Goal: Task Accomplishment & Management: Manage account settings

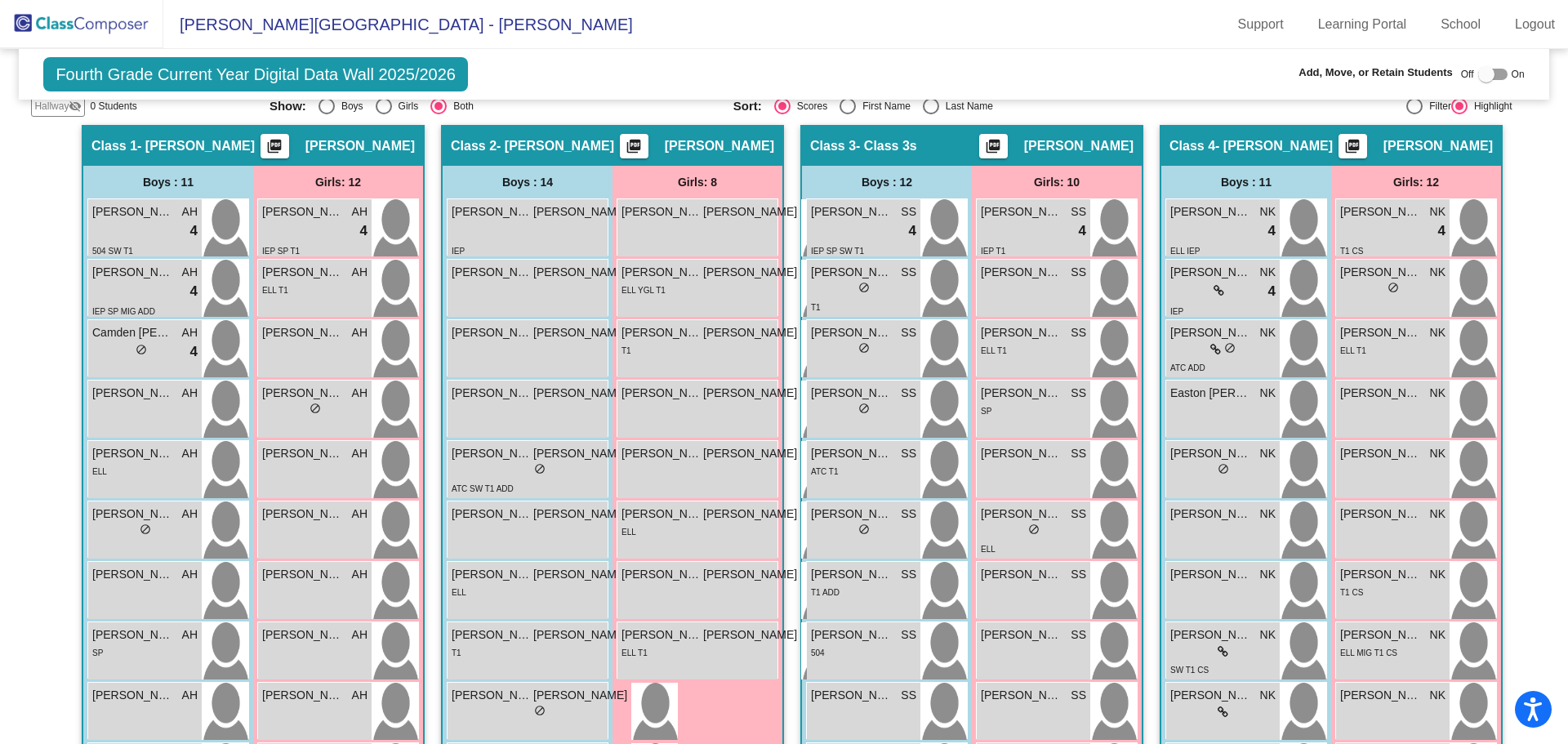
scroll to position [49, 0]
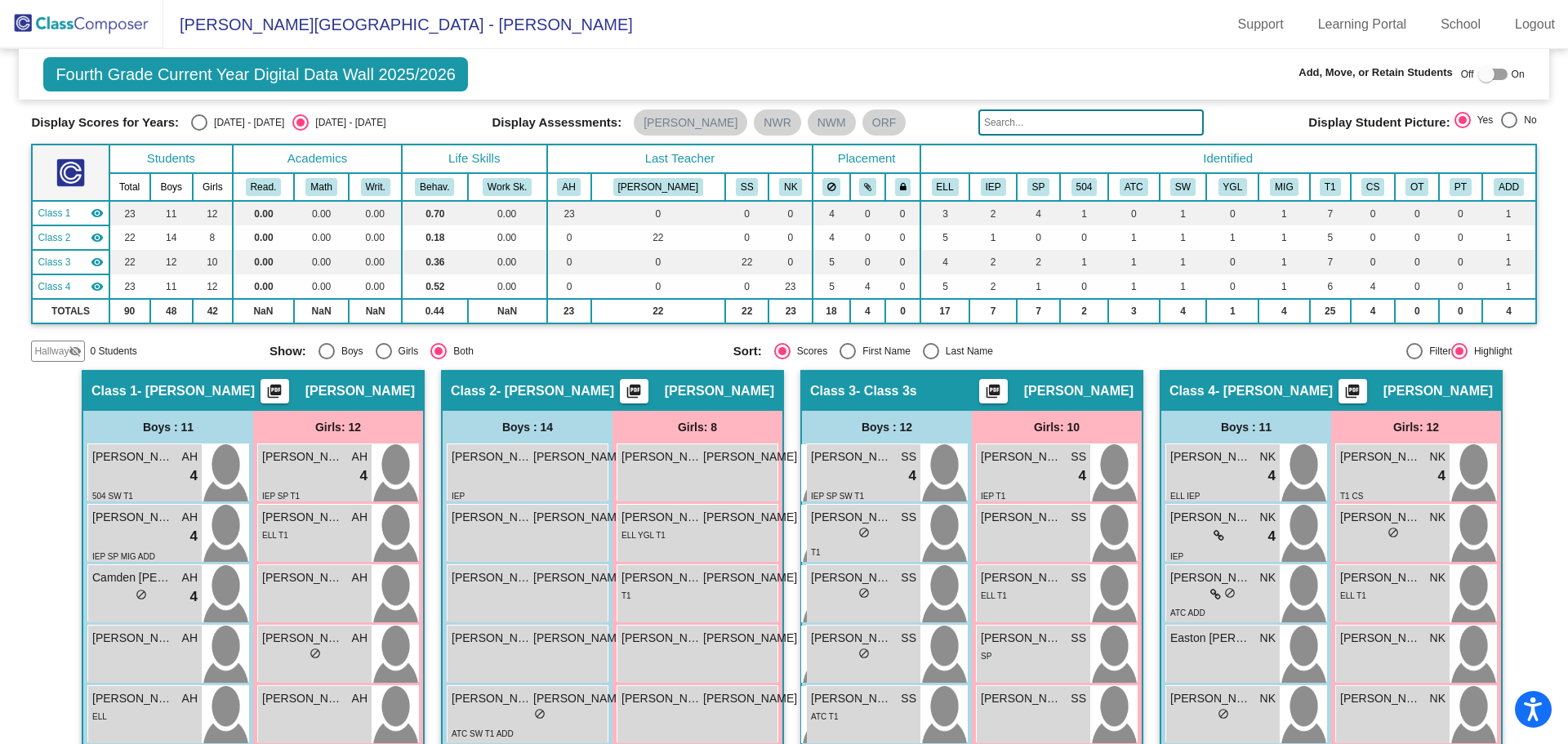
click at [136, 25] on img at bounding box center [82, 24] width 163 height 48
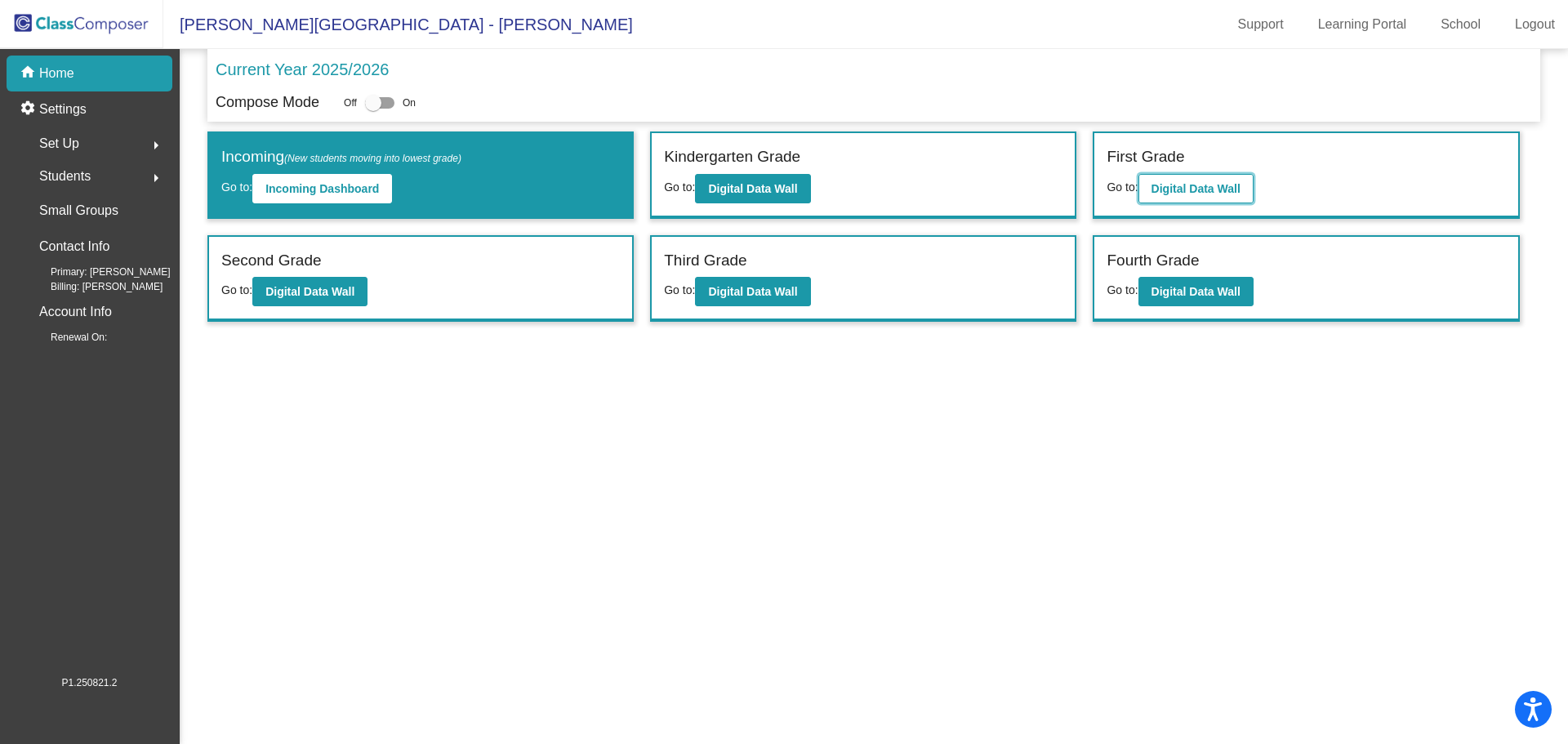
click at [1159, 192] on b "Digital Data Wall" at bounding box center [1196, 189] width 89 height 13
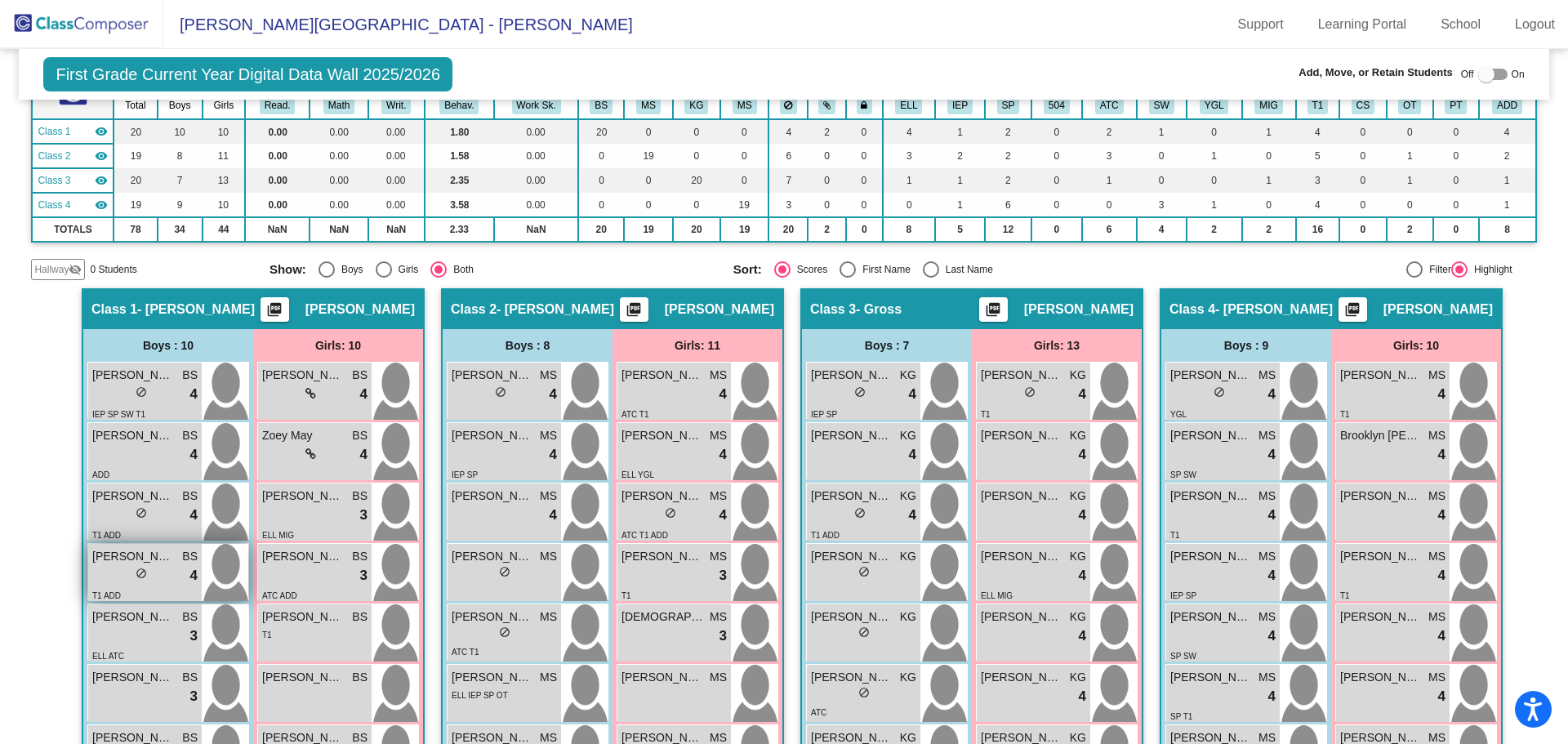
scroll to position [327, 0]
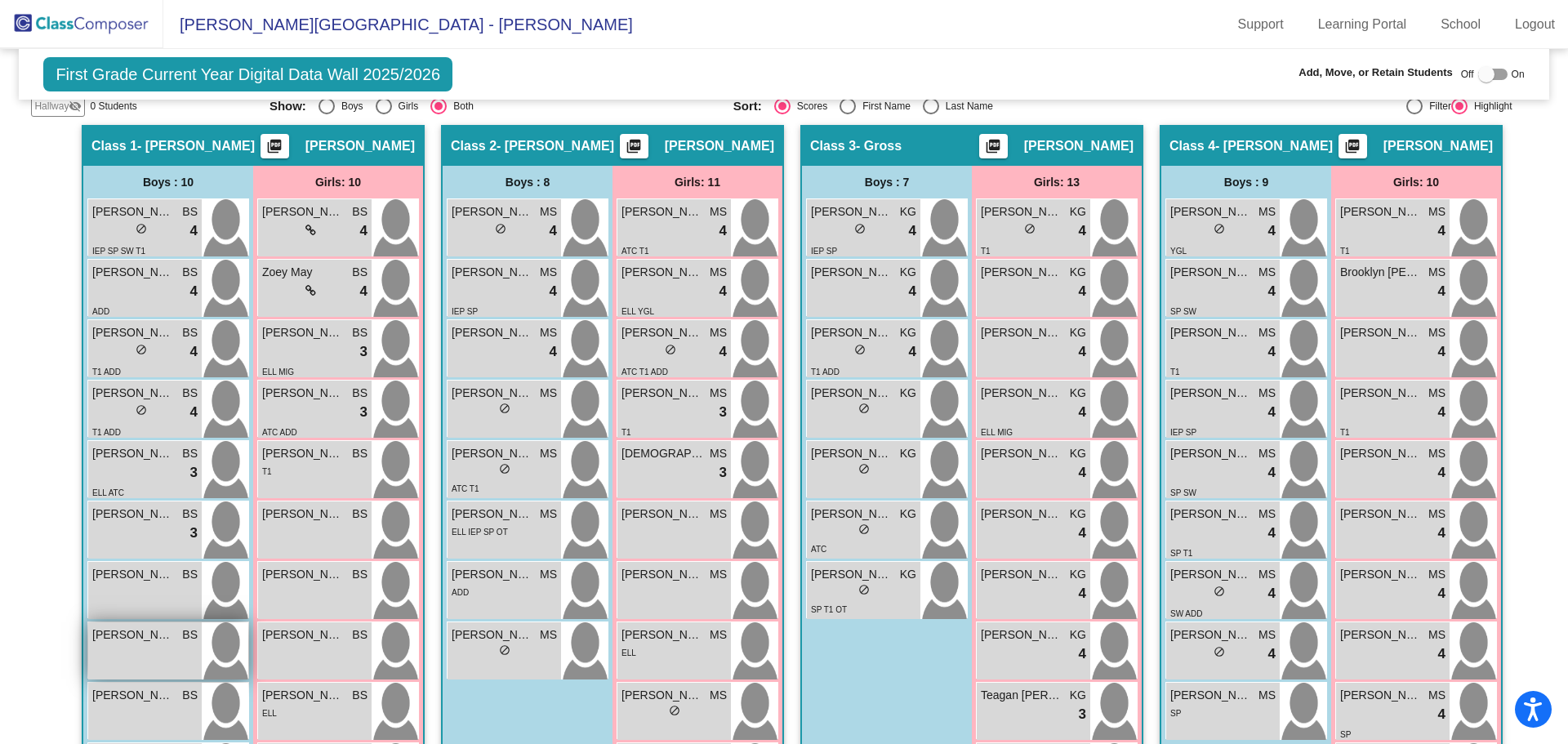
click at [134, 626] on span "[PERSON_NAME]" at bounding box center [133, 634] width 82 height 17
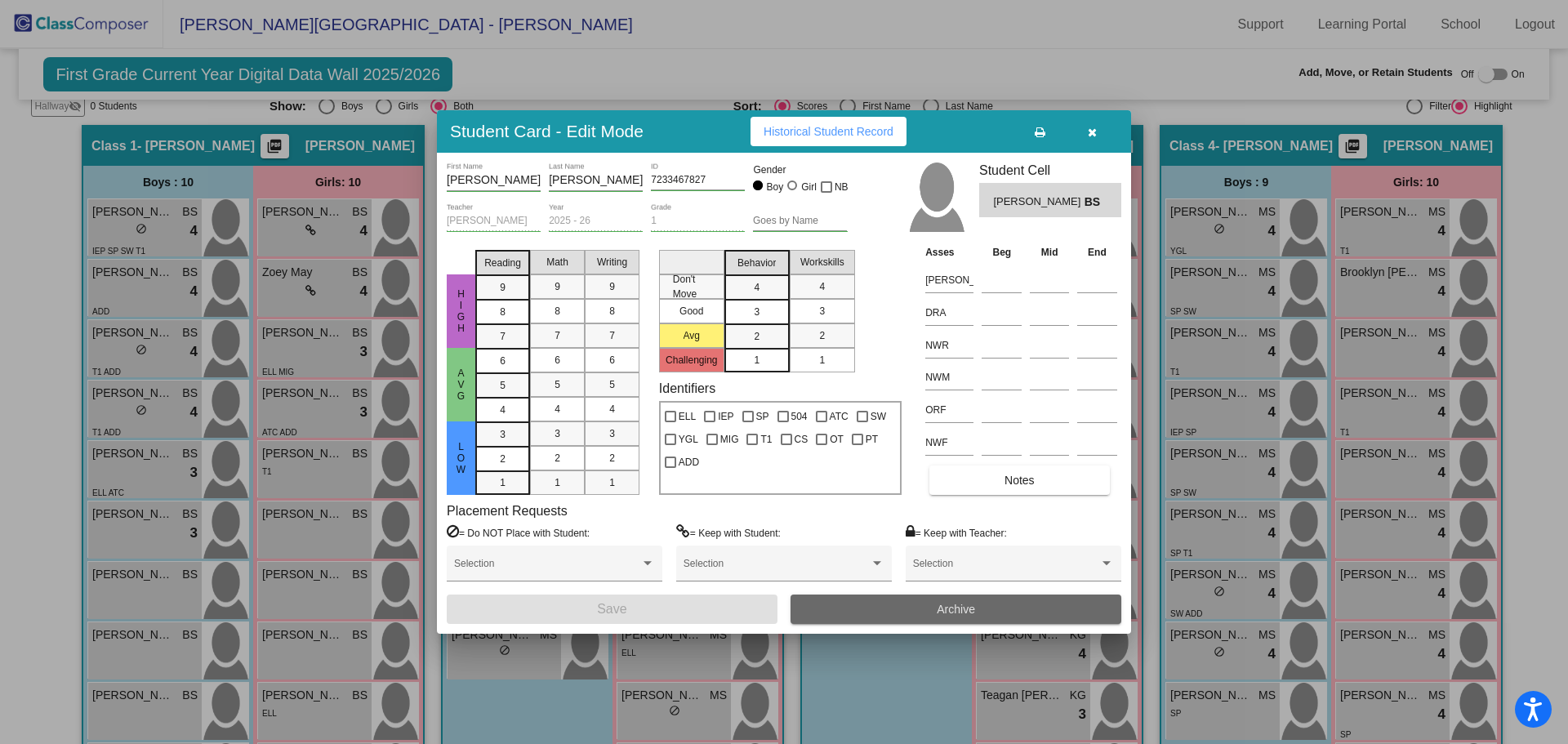
click at [914, 608] on button "Archive" at bounding box center [955, 608] width 330 height 29
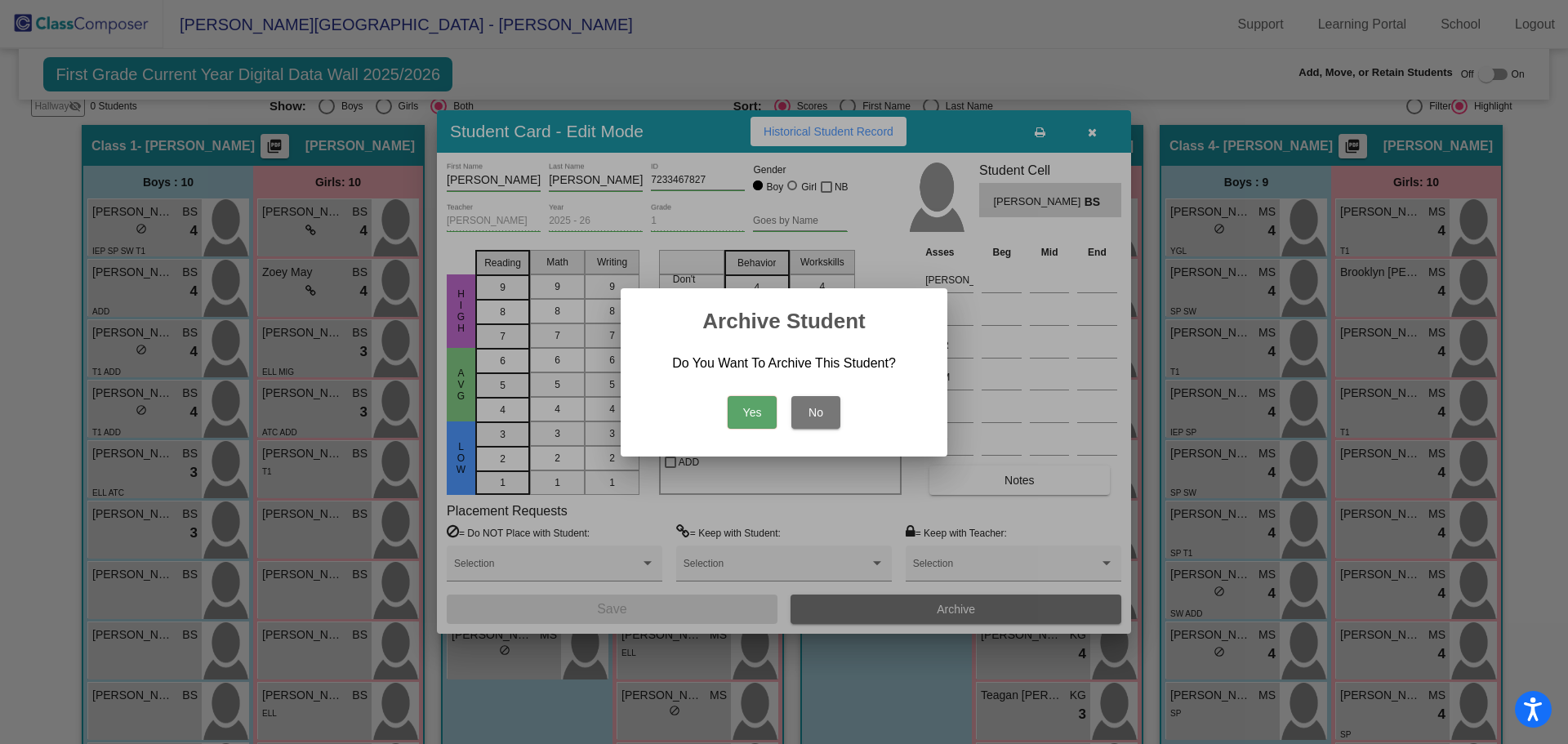
click at [747, 400] on button "Yes" at bounding box center [752, 412] width 49 height 33
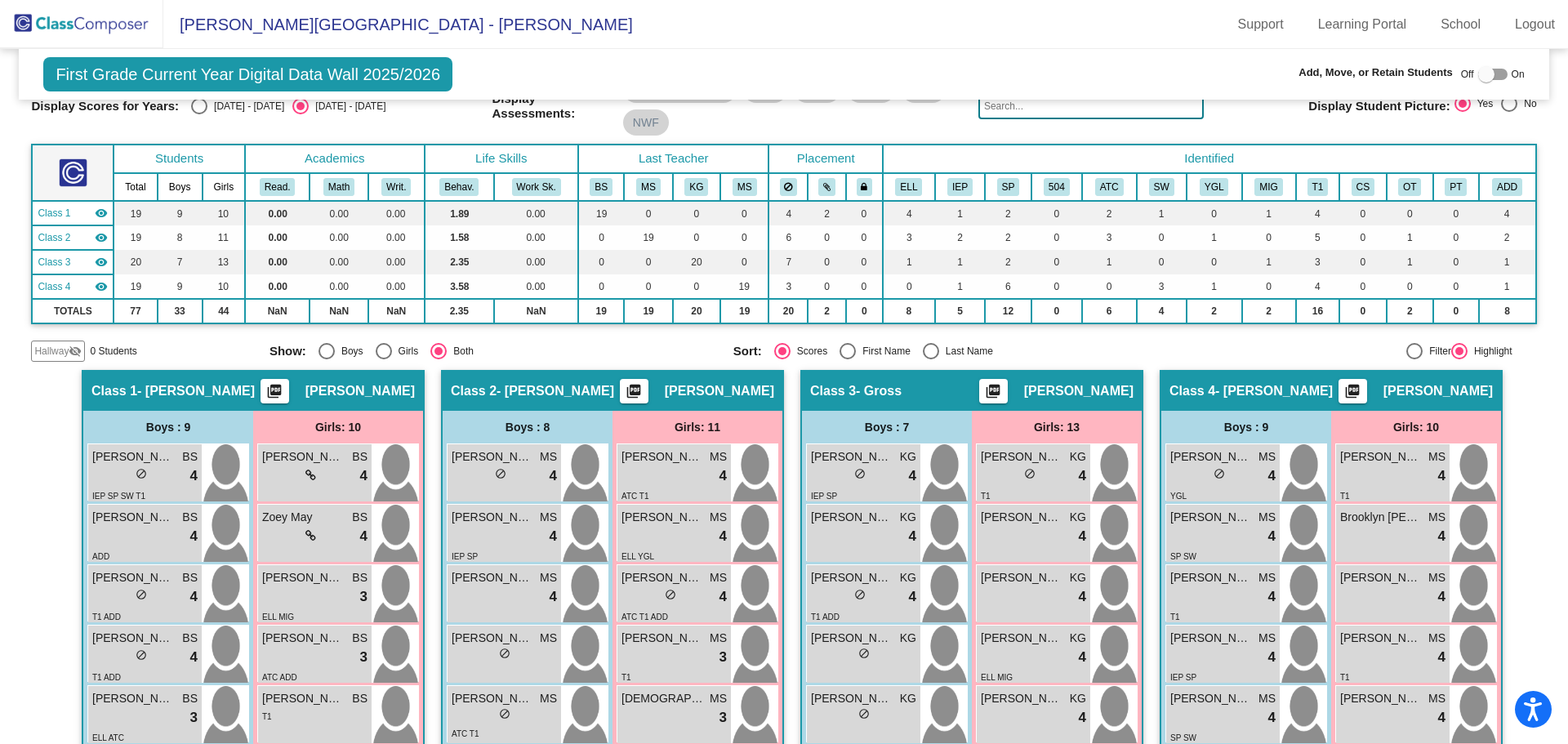
scroll to position [0, 0]
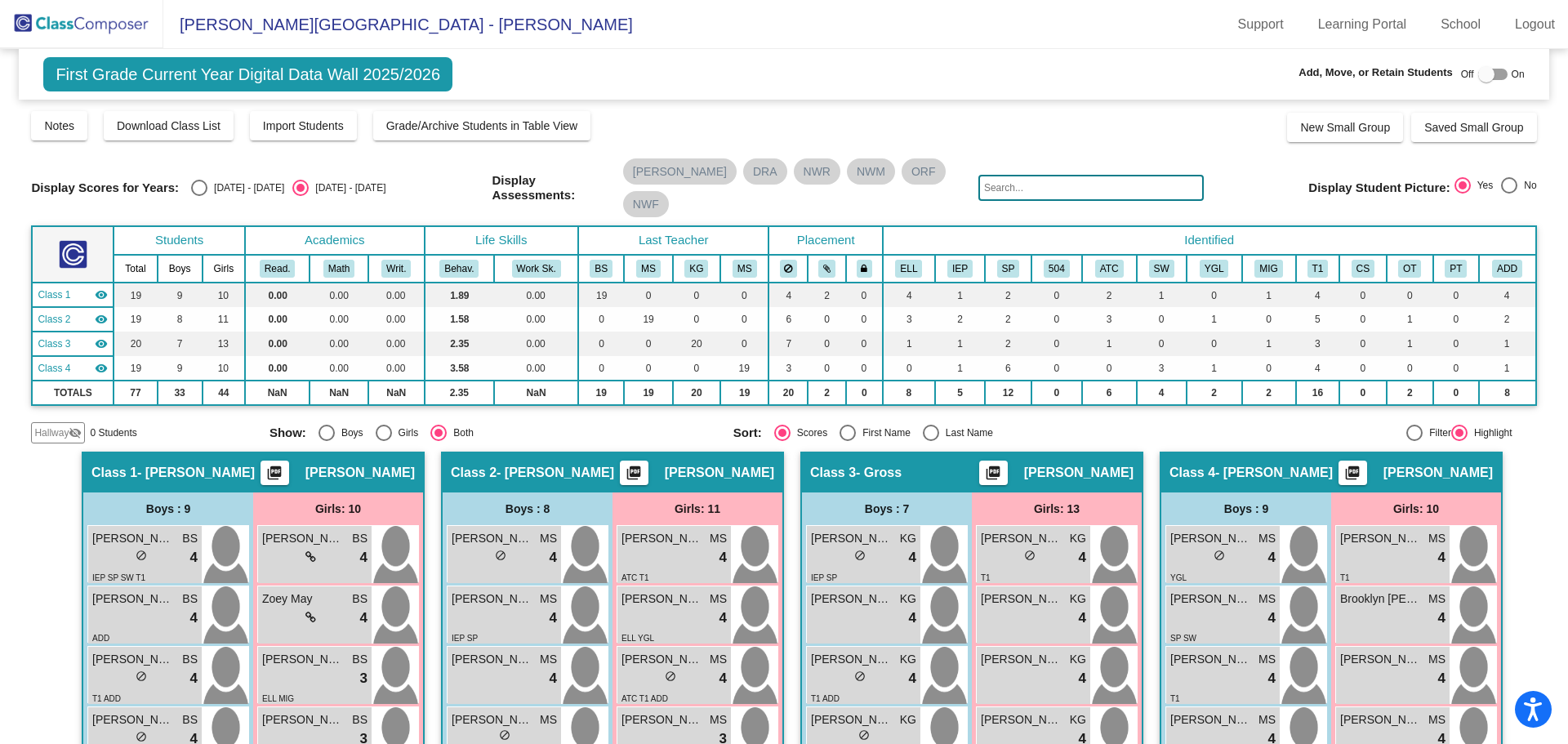
click at [86, 23] on img at bounding box center [82, 24] width 163 height 48
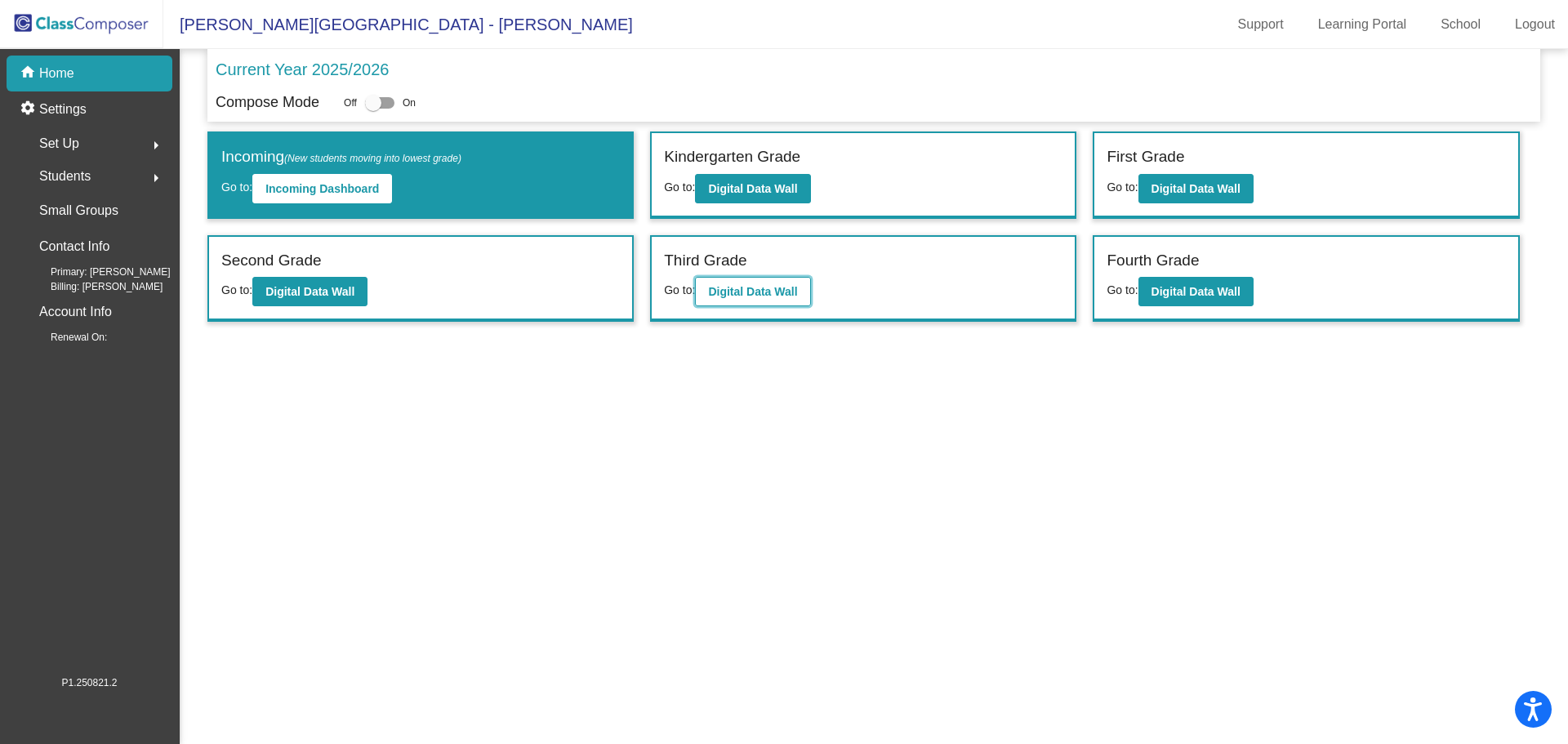
click at [721, 285] on b "Digital Data Wall" at bounding box center [752, 292] width 89 height 13
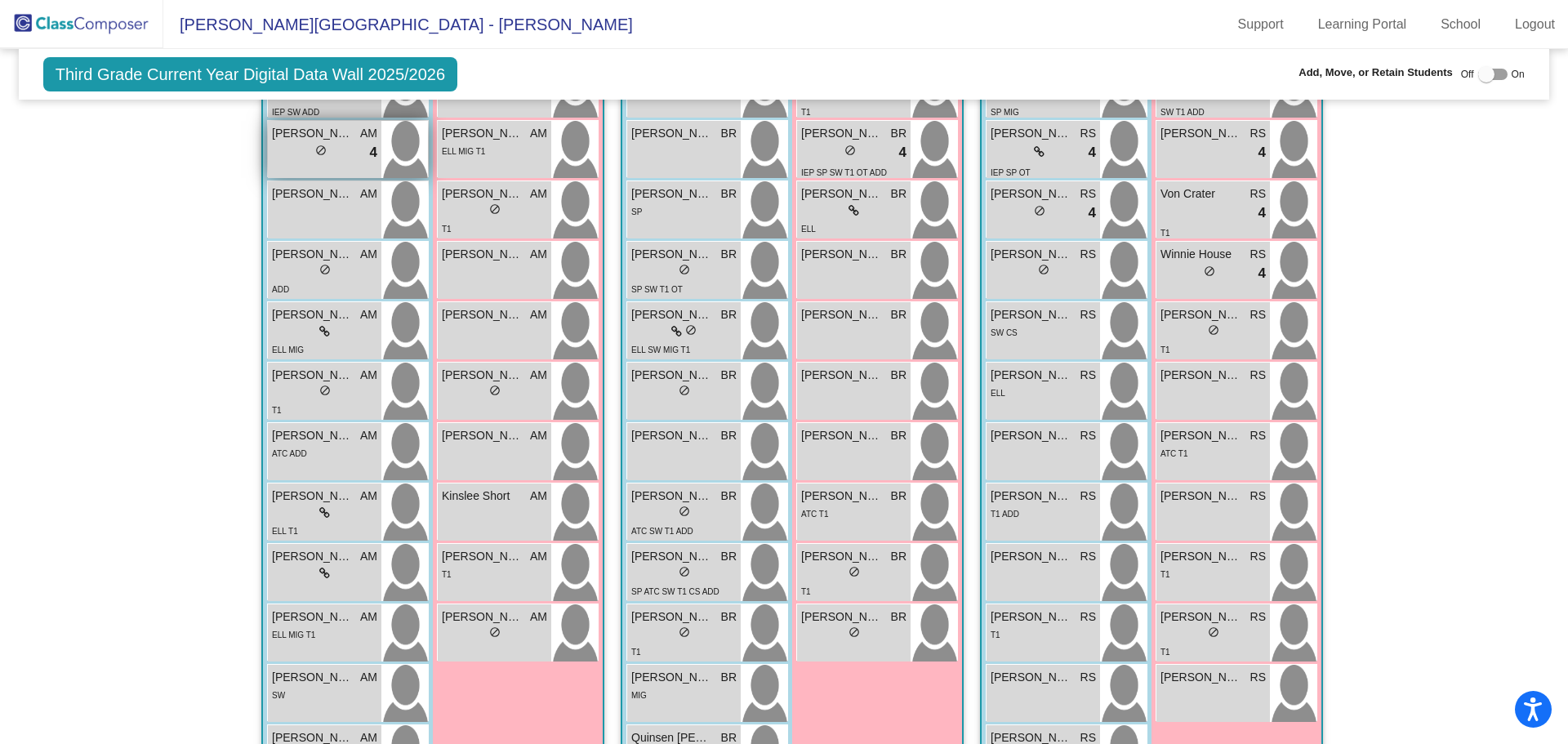
scroll to position [475, 0]
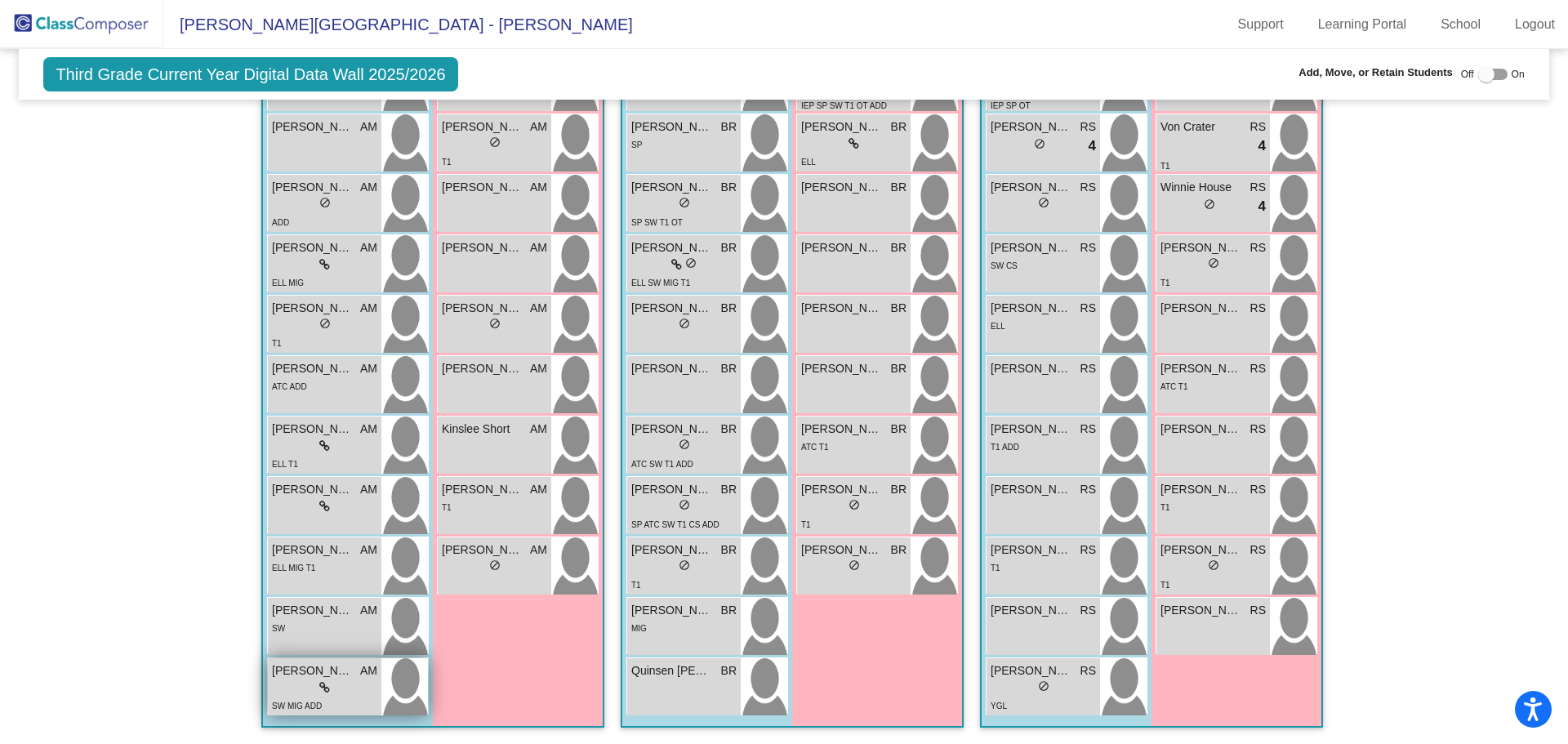
click at [318, 670] on span "[PERSON_NAME]" at bounding box center [313, 671] width 82 height 17
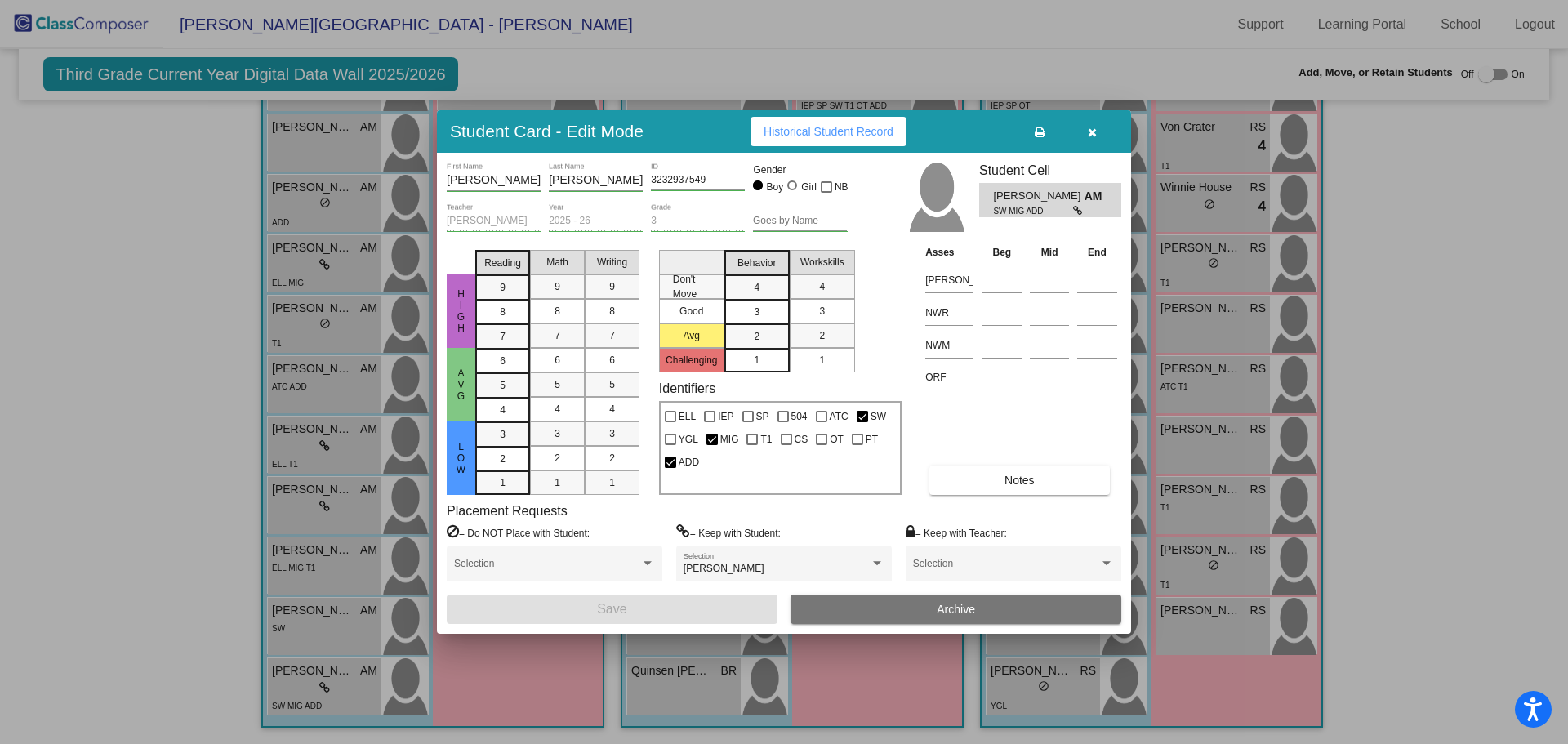
click at [959, 607] on span "Archive" at bounding box center [955, 609] width 39 height 13
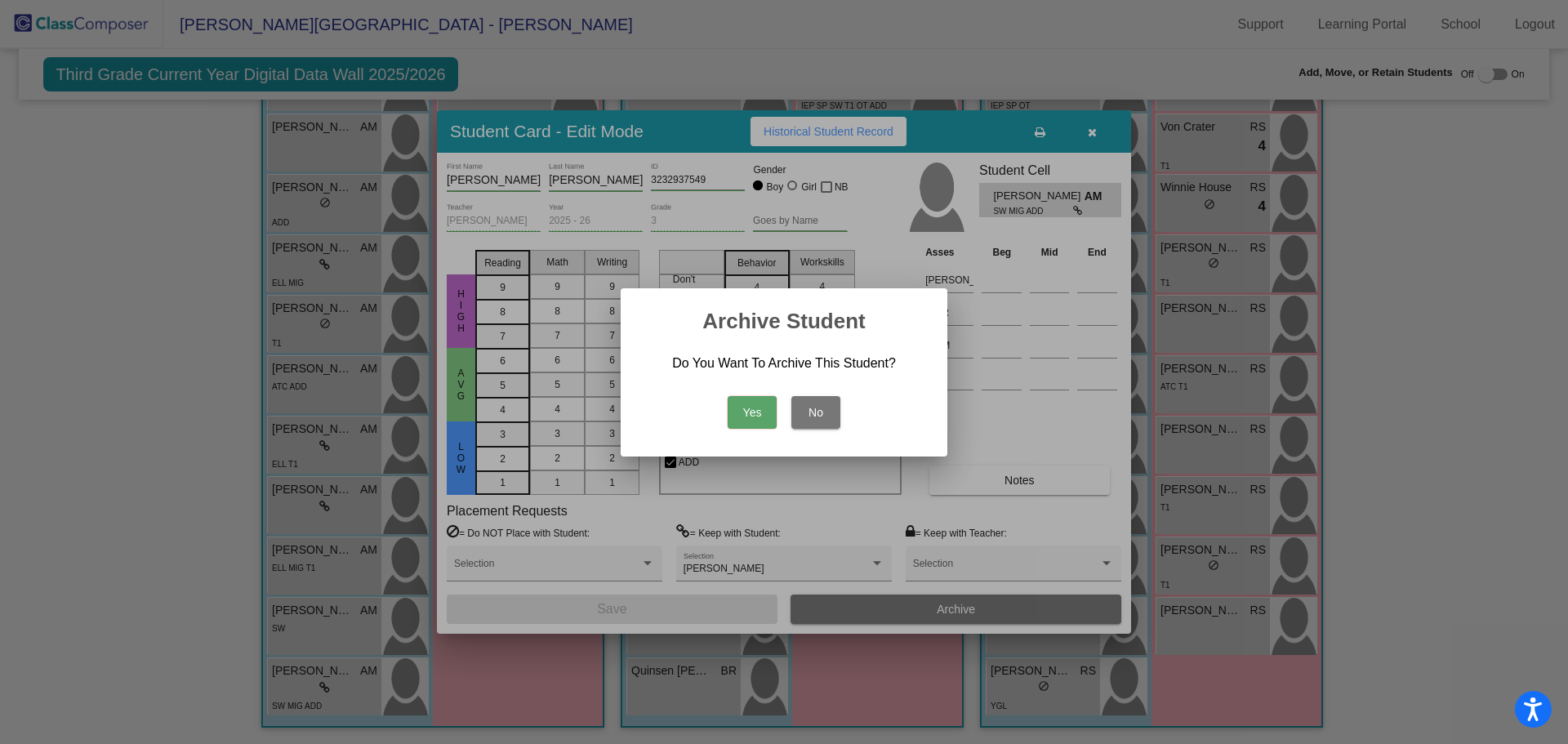
click at [747, 407] on button "Yes" at bounding box center [752, 412] width 49 height 33
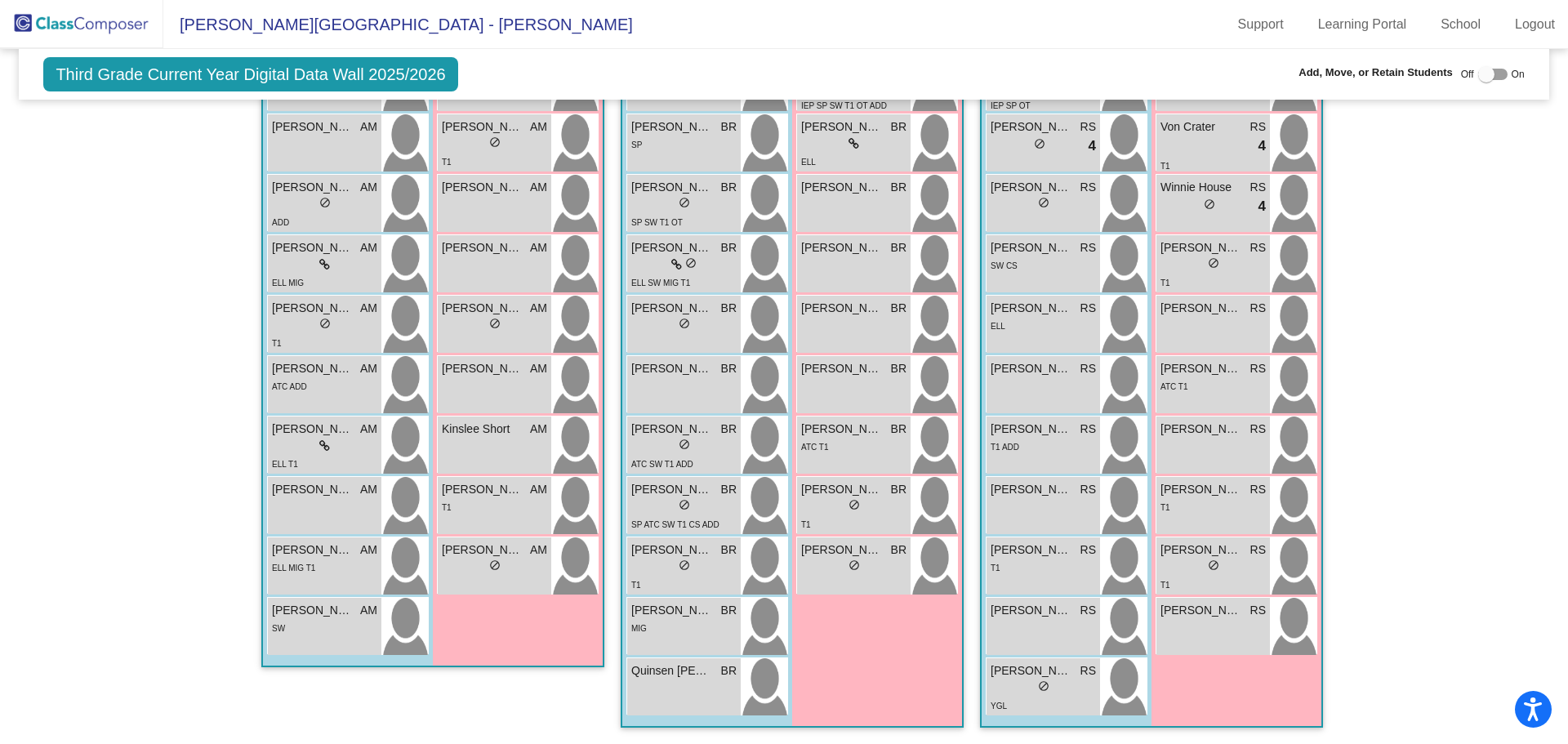
click at [83, 27] on img at bounding box center [82, 24] width 163 height 48
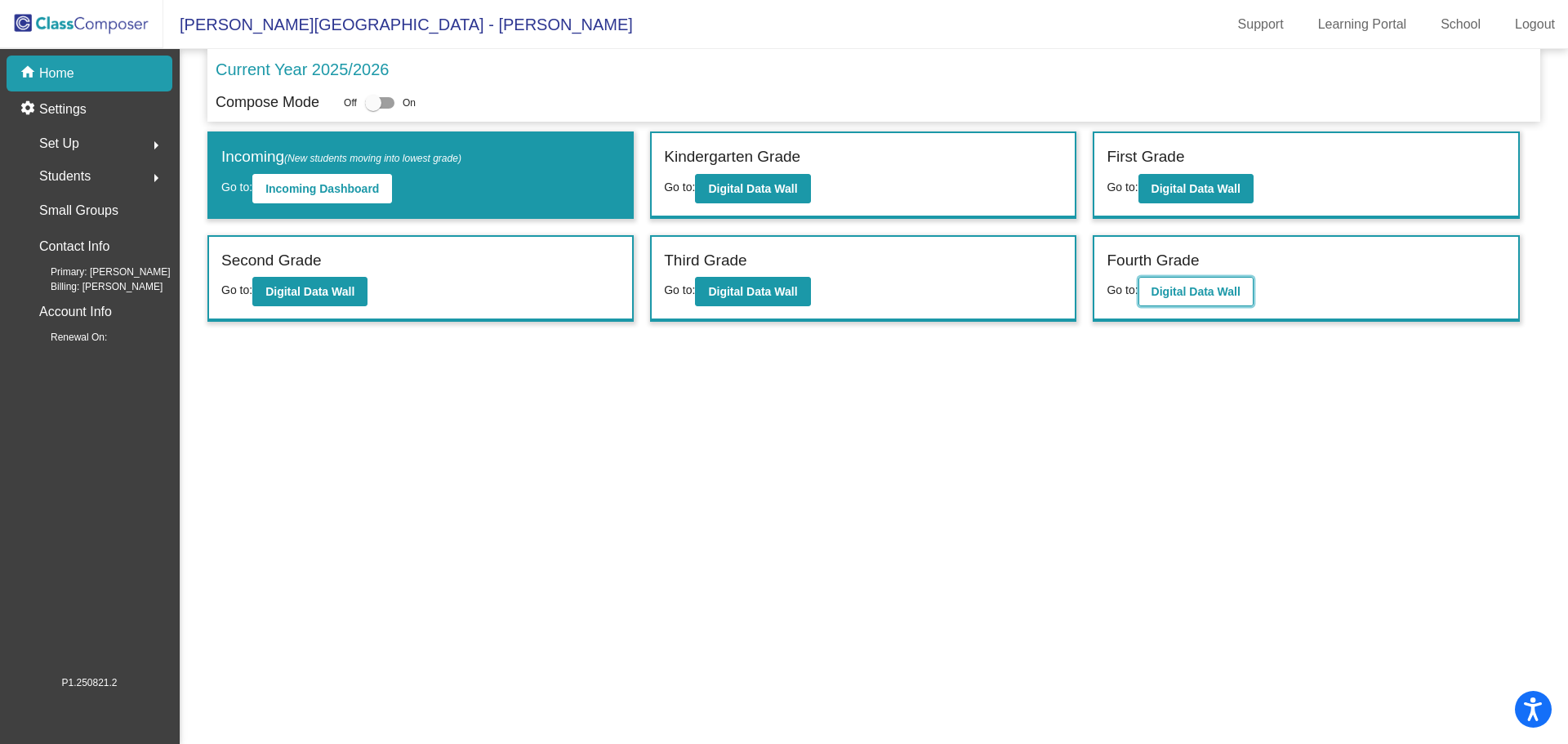
click at [1175, 288] on b "Digital Data Wall" at bounding box center [1196, 292] width 89 height 13
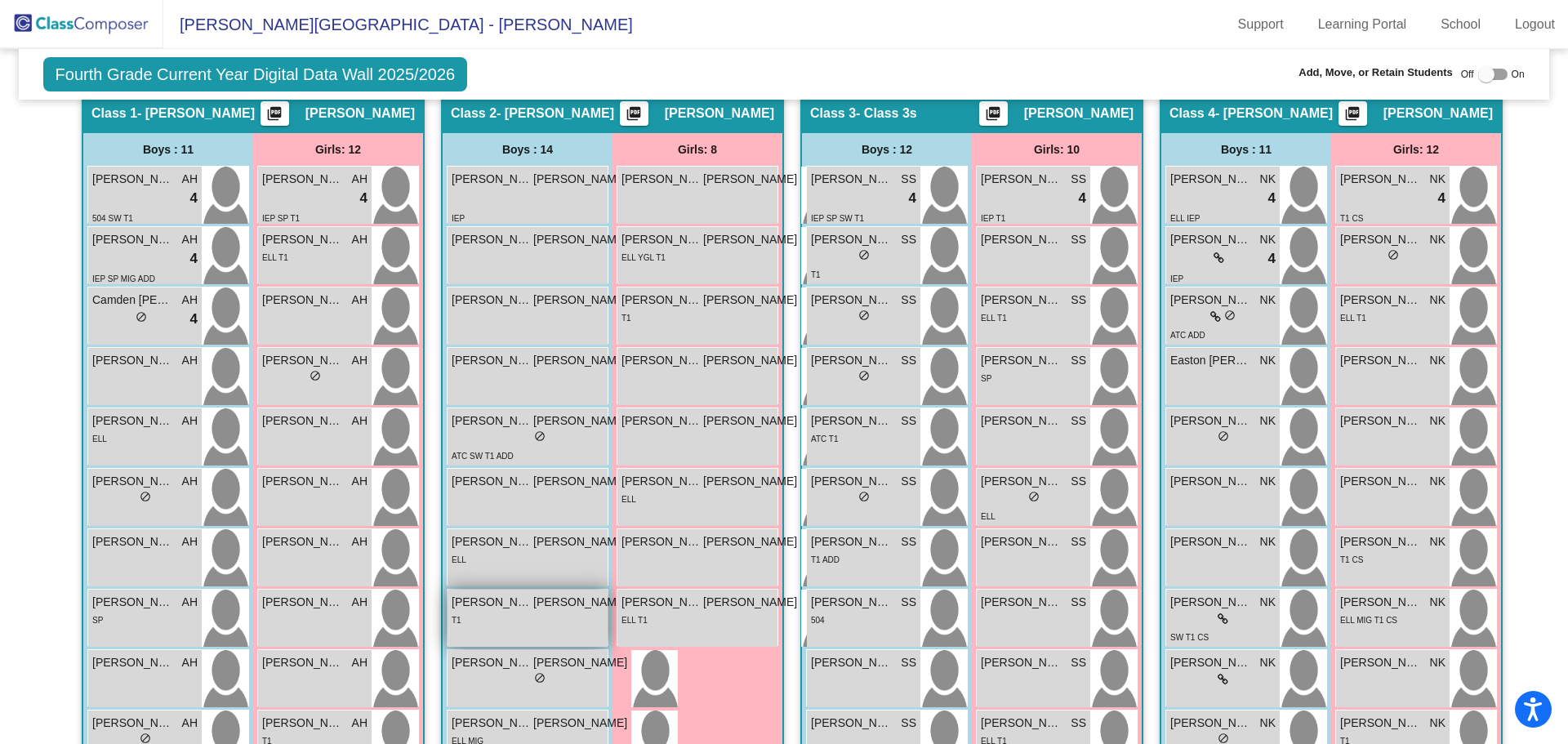
scroll to position [490, 0]
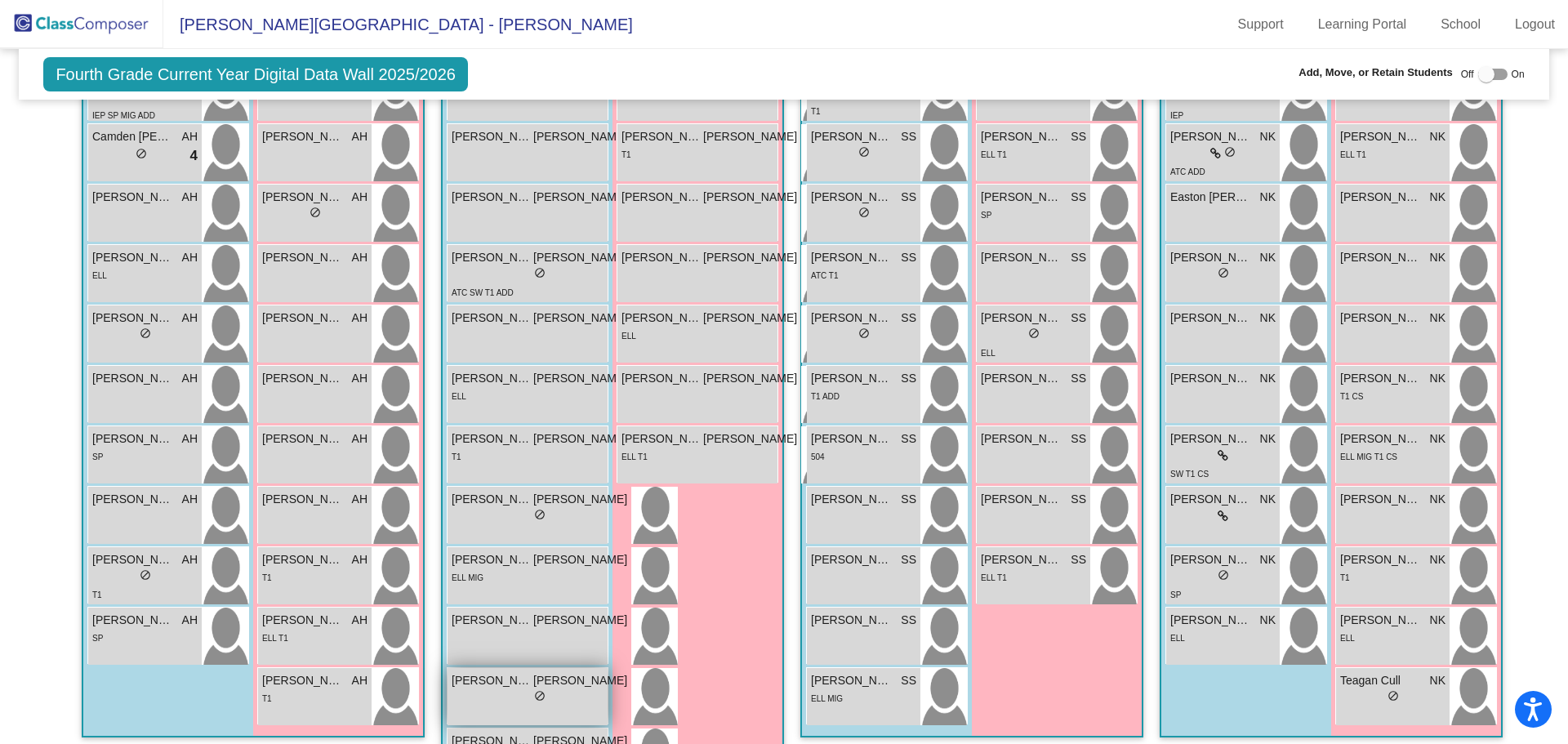
click at [487, 685] on span "[PERSON_NAME]" at bounding box center [492, 681] width 82 height 17
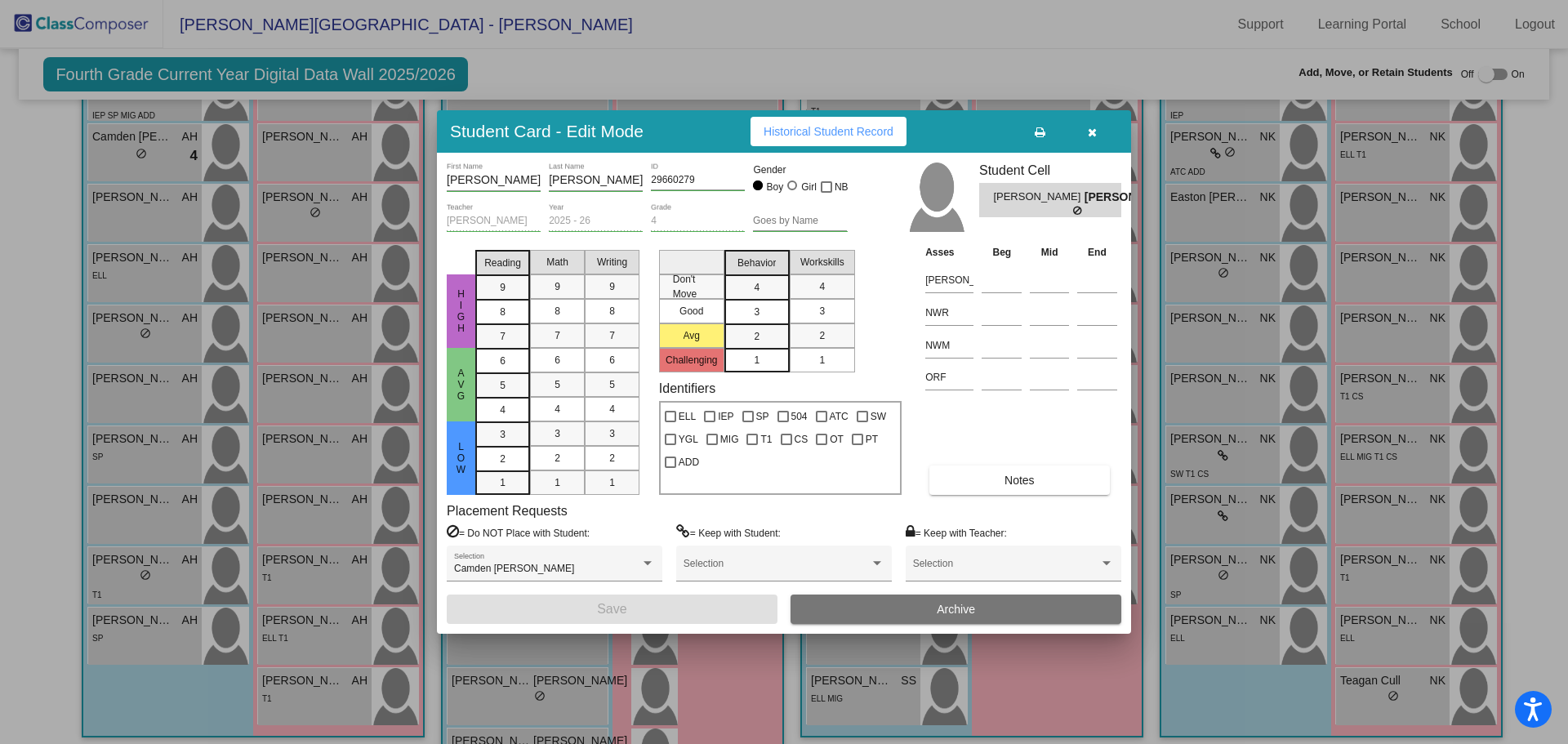
click at [910, 605] on button "Archive" at bounding box center [955, 608] width 330 height 29
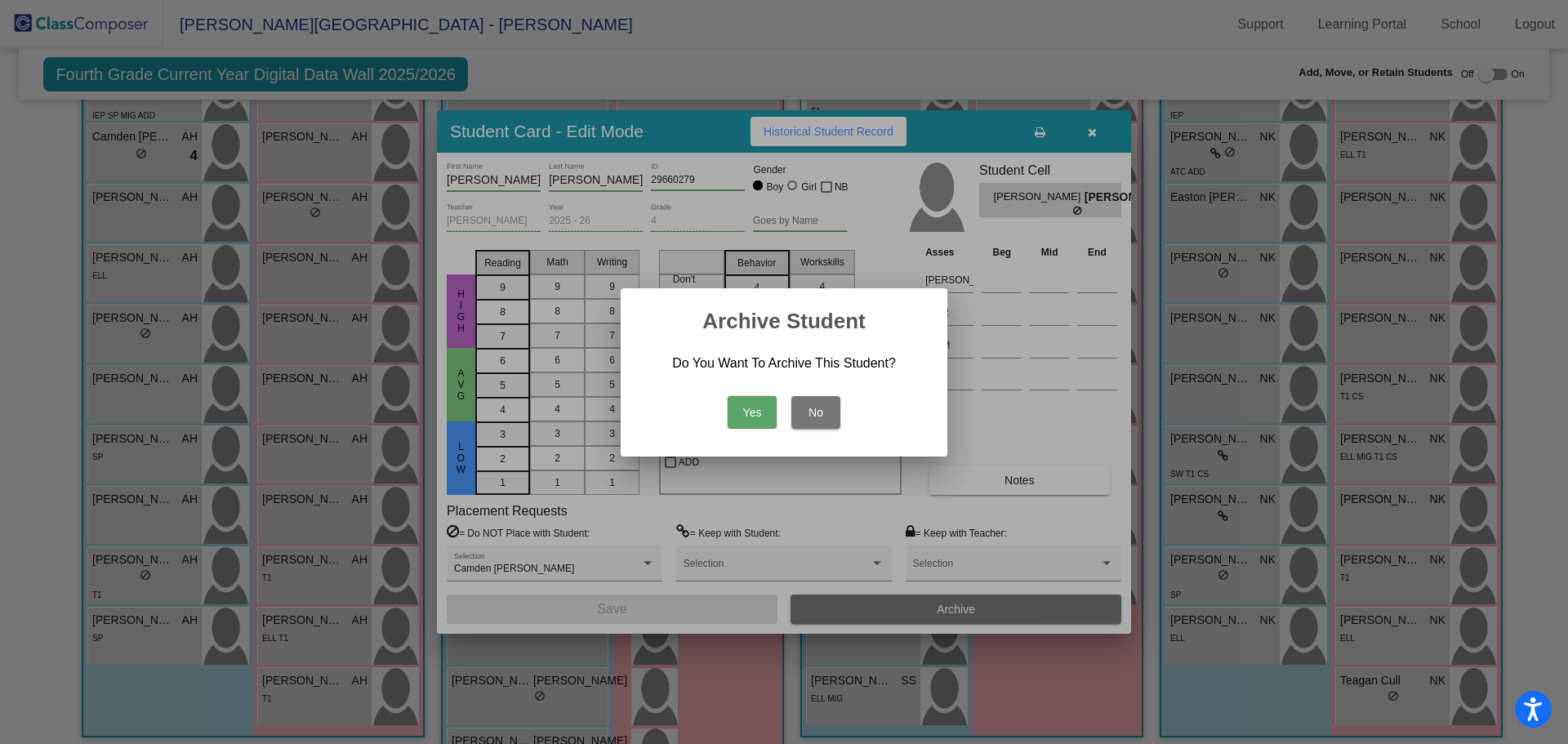
click at [741, 408] on button "Yes" at bounding box center [752, 412] width 49 height 33
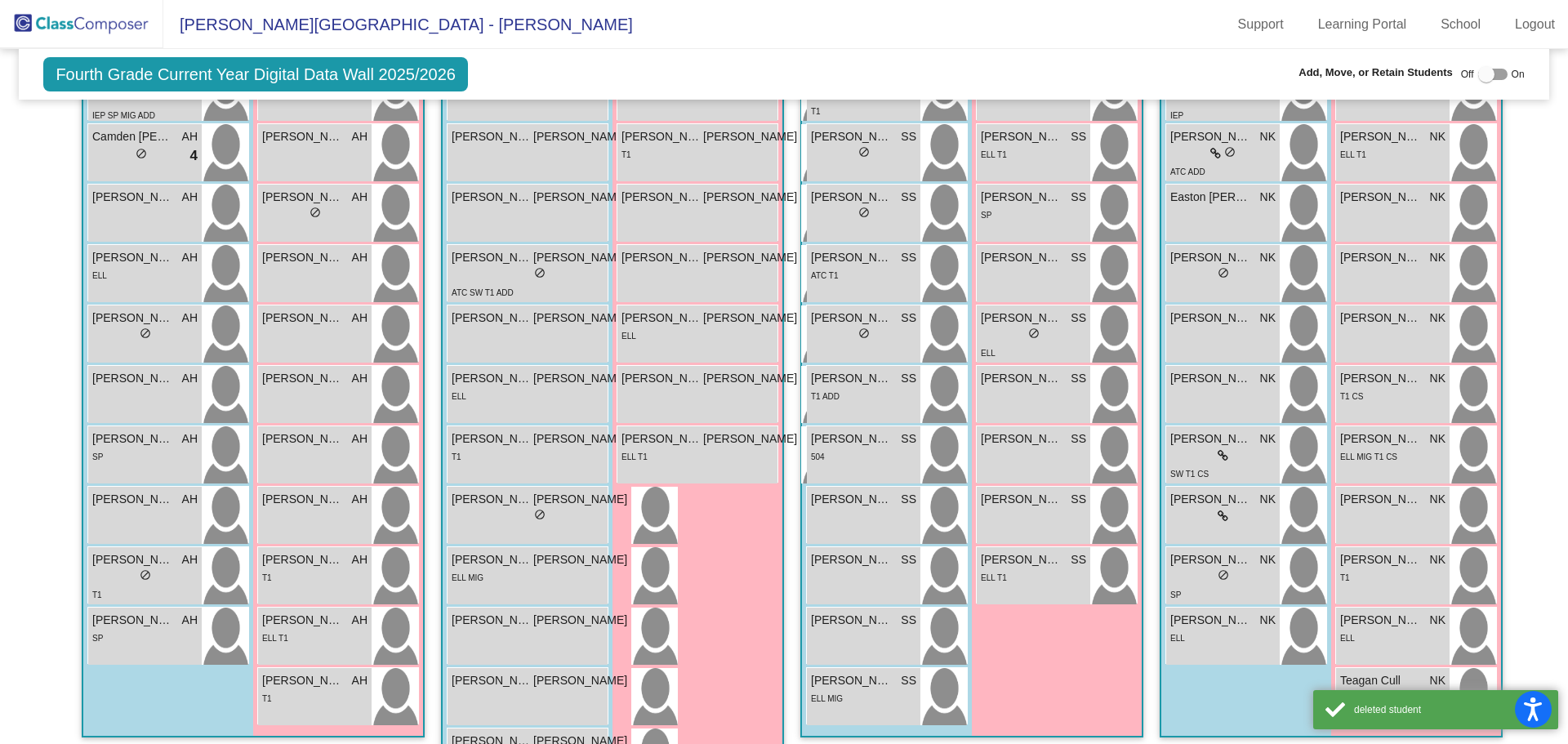
click at [88, 21] on img at bounding box center [82, 24] width 163 height 48
